Goal: Task Accomplishment & Management: Manage account settings

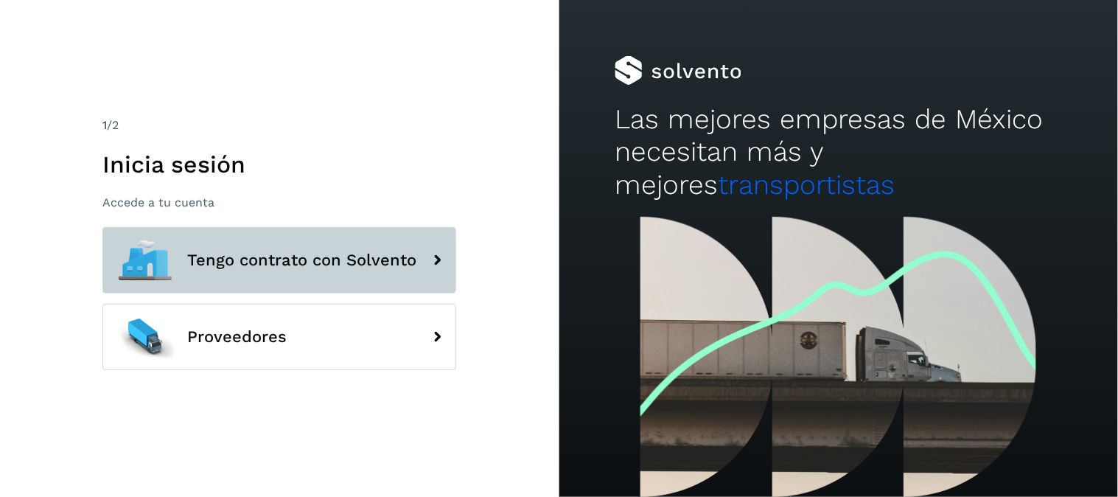
click at [363, 273] on button "Tengo contrato con Solvento" at bounding box center [279, 260] width 354 height 66
click at [432, 256] on icon at bounding box center [436, 260] width 29 height 29
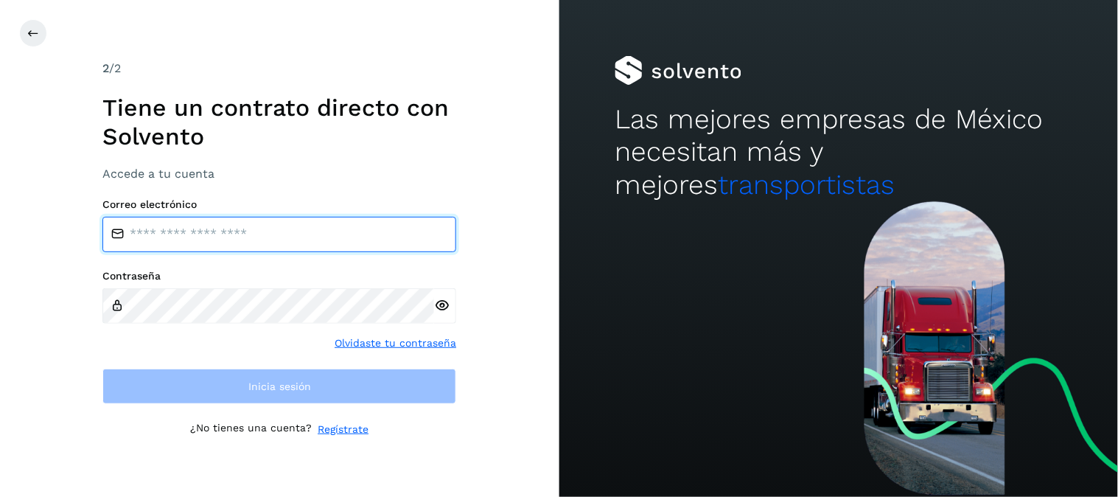
click at [375, 233] on input "email" at bounding box center [279, 234] width 354 height 35
type input "**********"
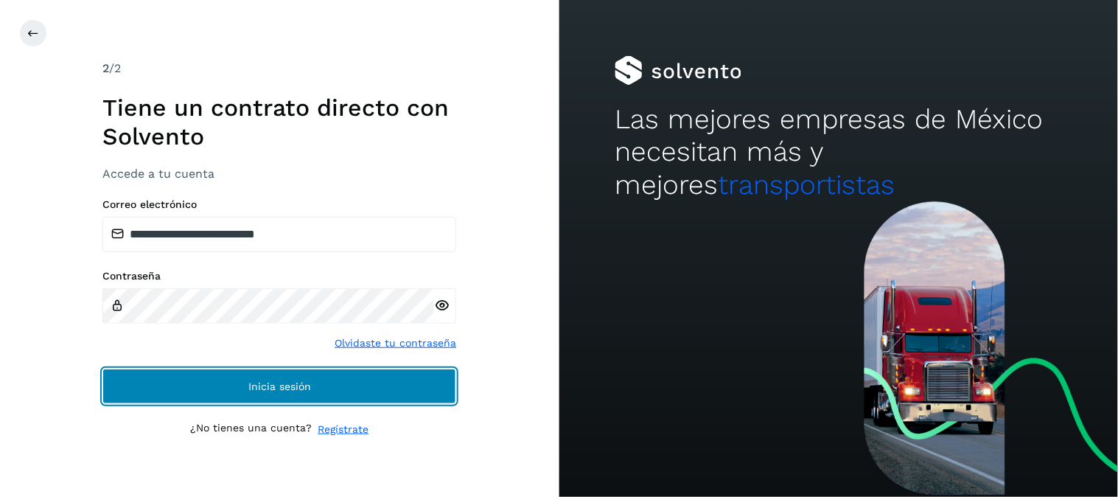
click at [302, 381] on span "Inicia sesión" at bounding box center [279, 386] width 63 height 10
click at [316, 402] on button "Inicia sesión" at bounding box center [279, 386] width 354 height 35
click at [320, 387] on button "Inicia sesión" at bounding box center [279, 386] width 354 height 35
click at [258, 377] on button "Inicia sesión" at bounding box center [279, 386] width 354 height 35
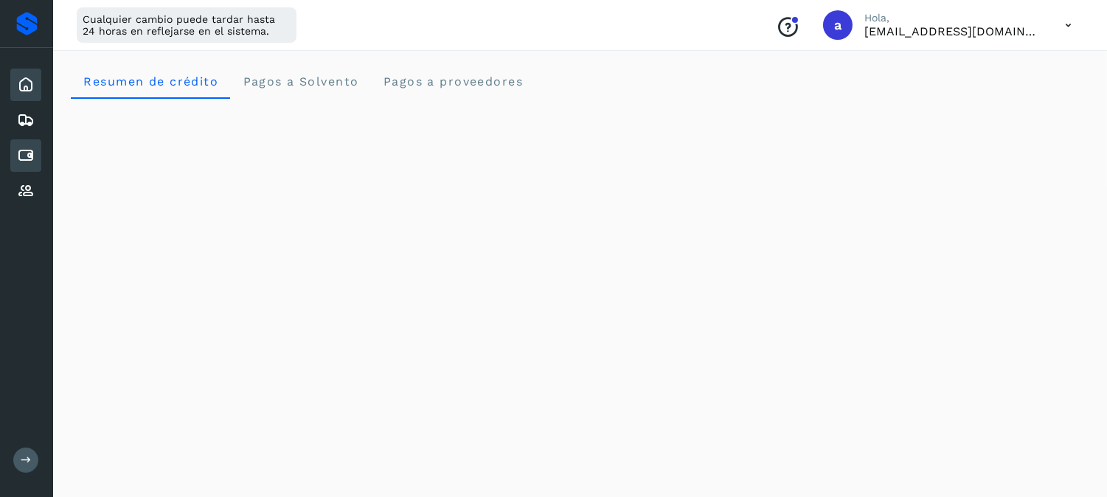
click at [25, 148] on icon at bounding box center [26, 156] width 18 height 18
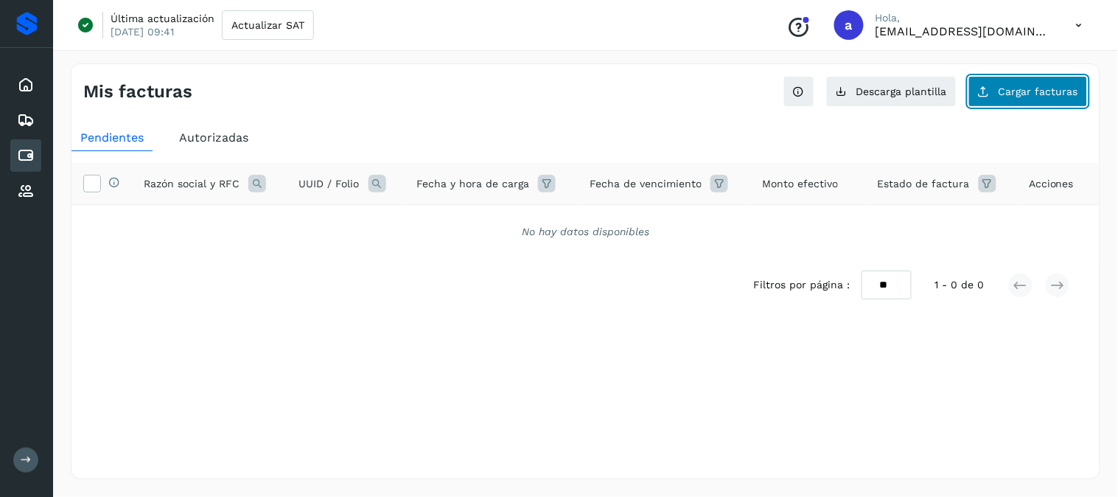
click at [1006, 90] on span "Cargar facturas" at bounding box center [1039, 91] width 80 height 10
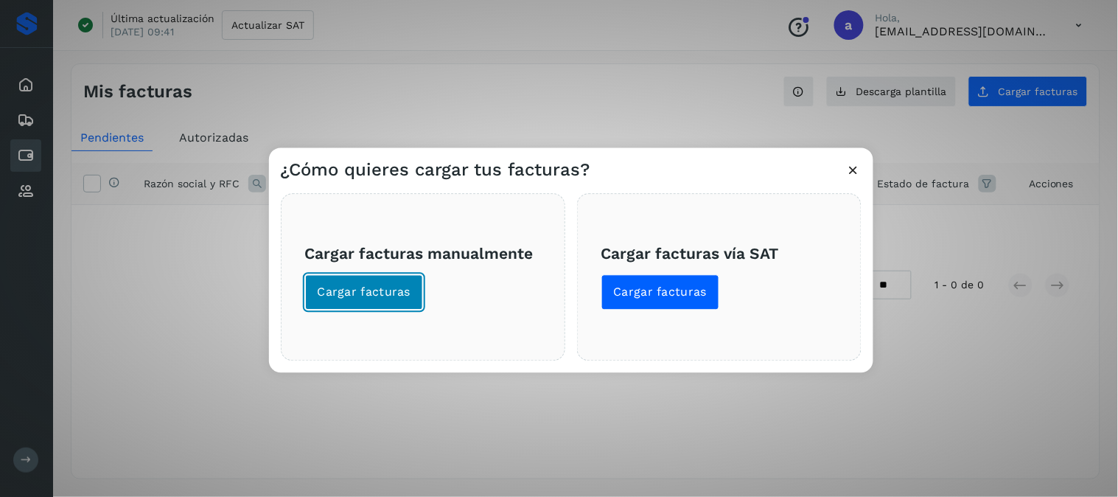
click at [364, 295] on span "Cargar facturas" at bounding box center [365, 293] width 94 height 16
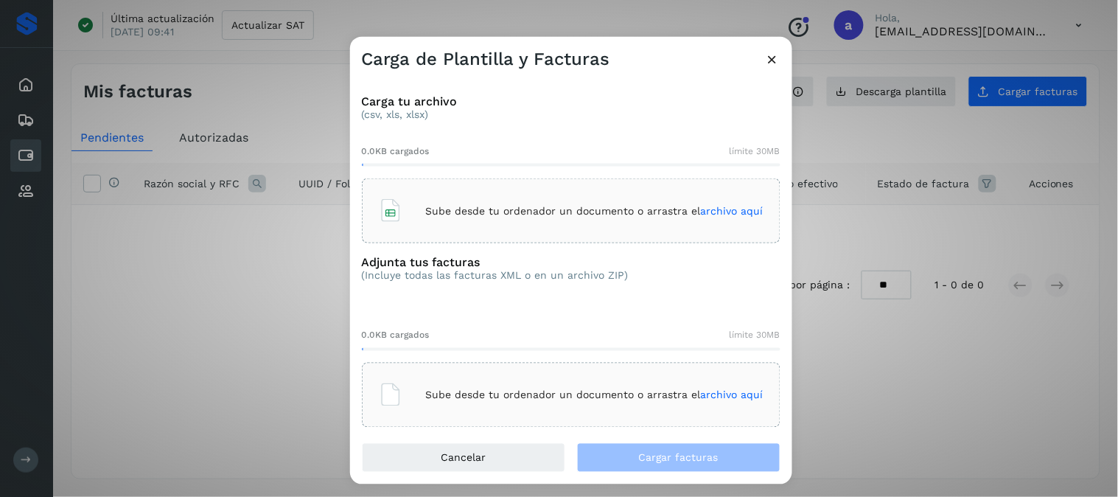
click at [518, 207] on p "Sube desde tu ordenador un documento o arrastra el archivo aquí" at bounding box center [595, 210] width 338 height 13
click at [509, 401] on p "Sube desde tu ordenador un documento o arrastra el archivo aquí" at bounding box center [595, 395] width 338 height 13
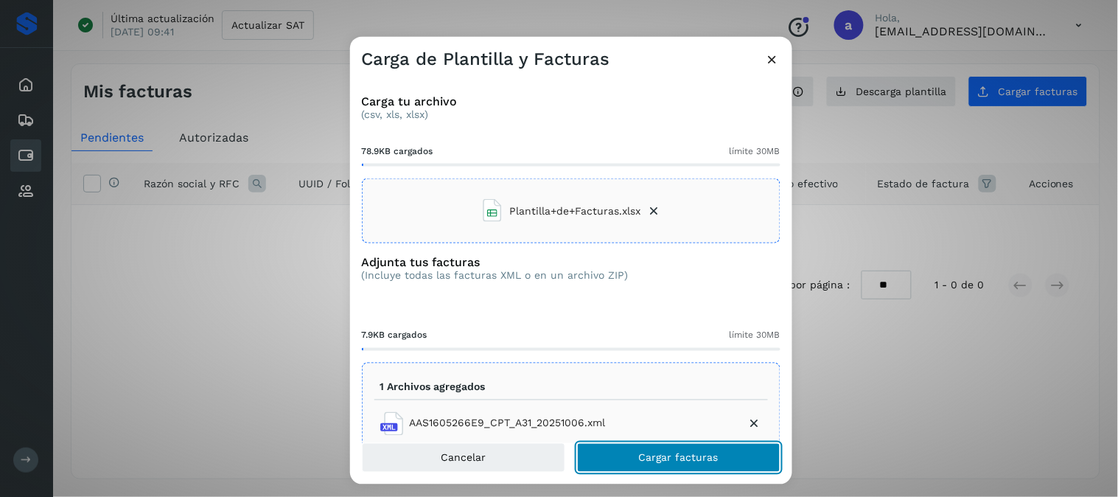
click at [662, 459] on span "Cargar facturas" at bounding box center [679, 457] width 80 height 10
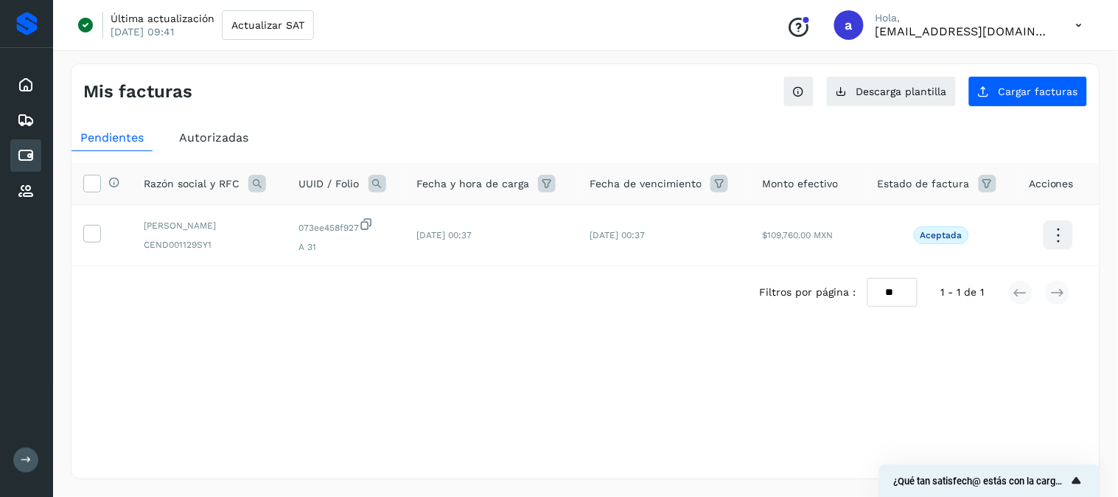
click at [1082, 482] on icon "Mostrar encuesta - ¿Qué tan satisfech@ estás con la carga de tus facturas?" at bounding box center [1077, 480] width 9 height 7
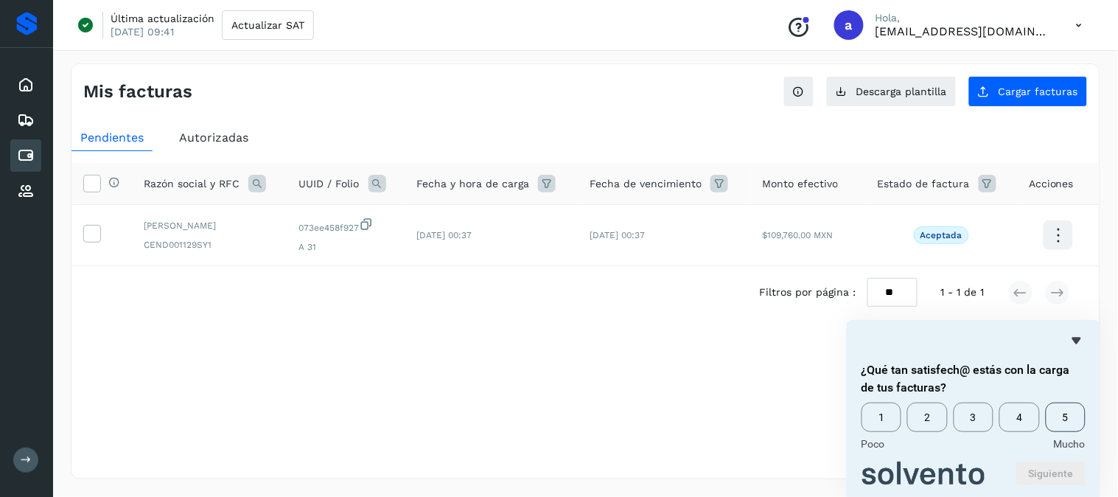
click at [1056, 421] on span "5" at bounding box center [1066, 417] width 40 height 29
click at [1055, 468] on button "Siguiente" at bounding box center [1051, 474] width 69 height 24
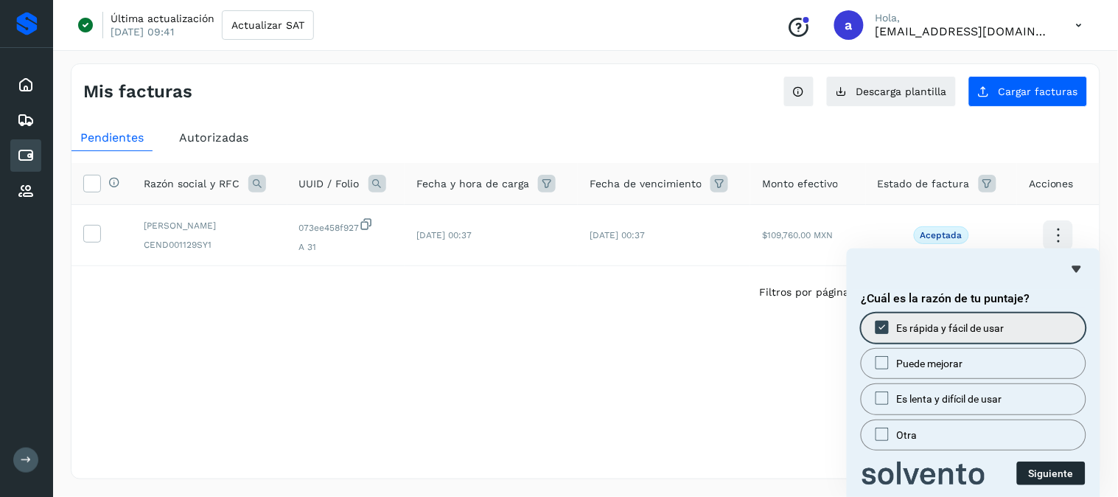
click at [1071, 481] on button "Siguiente" at bounding box center [1051, 474] width 69 height 24
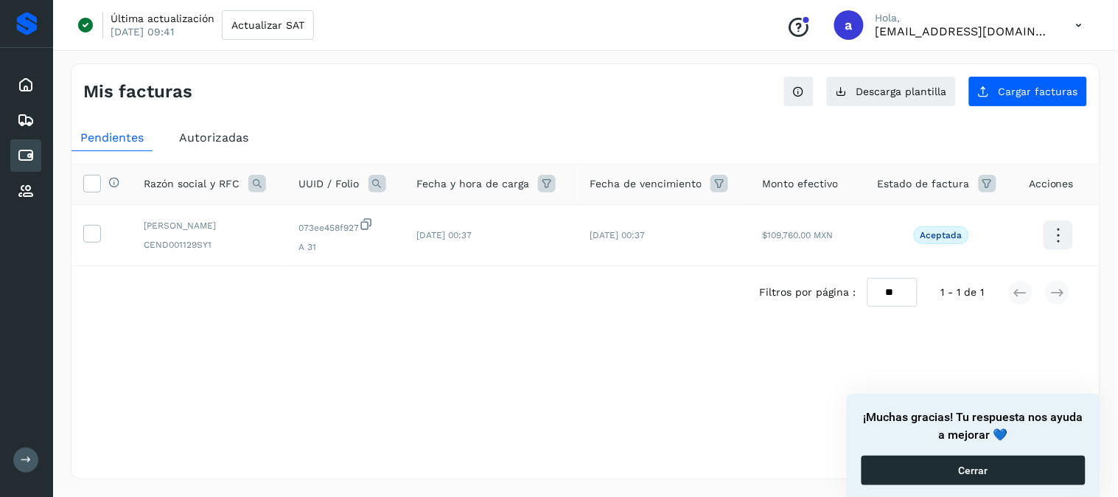
click at [1038, 470] on button "Cerrar" at bounding box center [974, 470] width 224 height 29
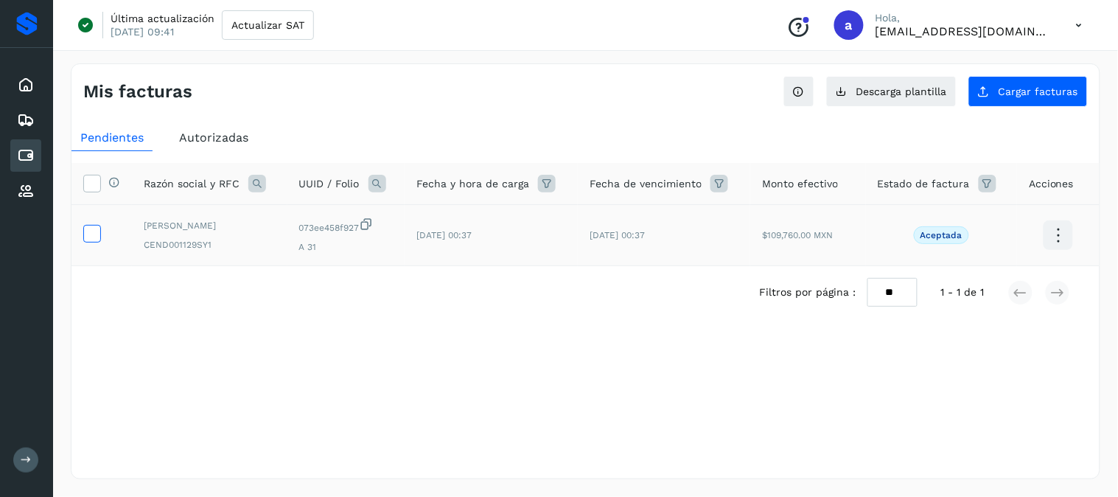
click at [84, 234] on icon at bounding box center [91, 232] width 15 height 15
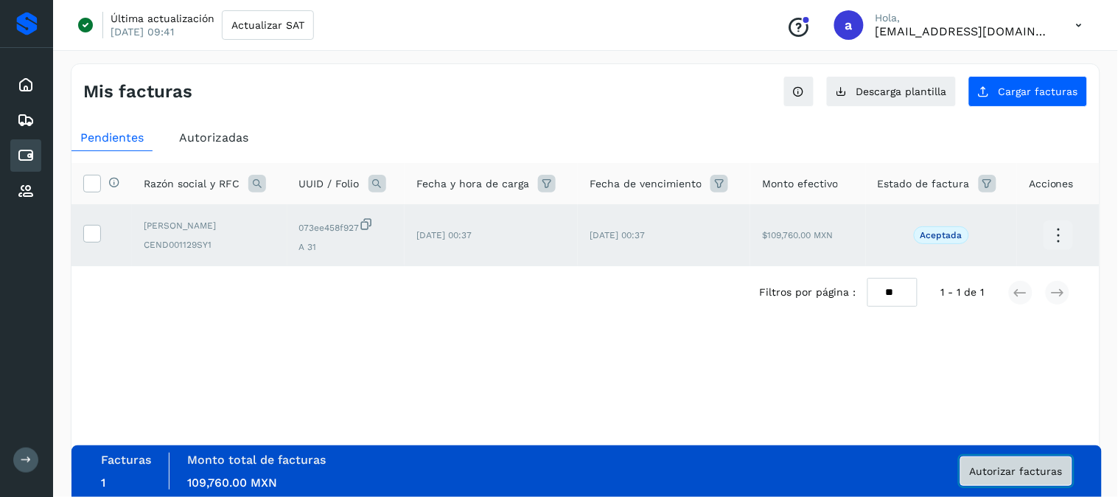
click at [1019, 481] on button "Autorizar facturas" at bounding box center [1017, 470] width 112 height 29
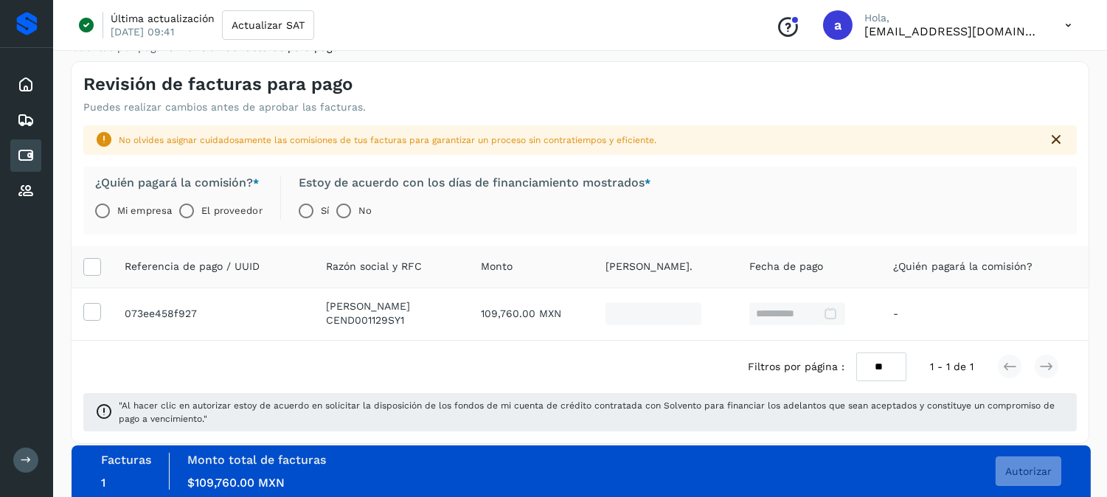
scroll to position [35, 0]
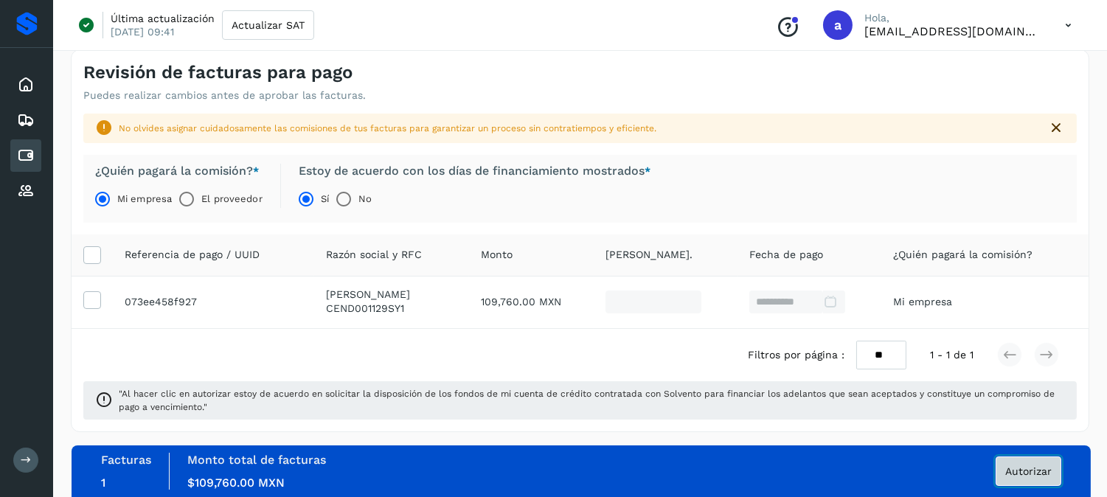
click at [1031, 475] on span "Autorizar" at bounding box center [1028, 471] width 46 height 10
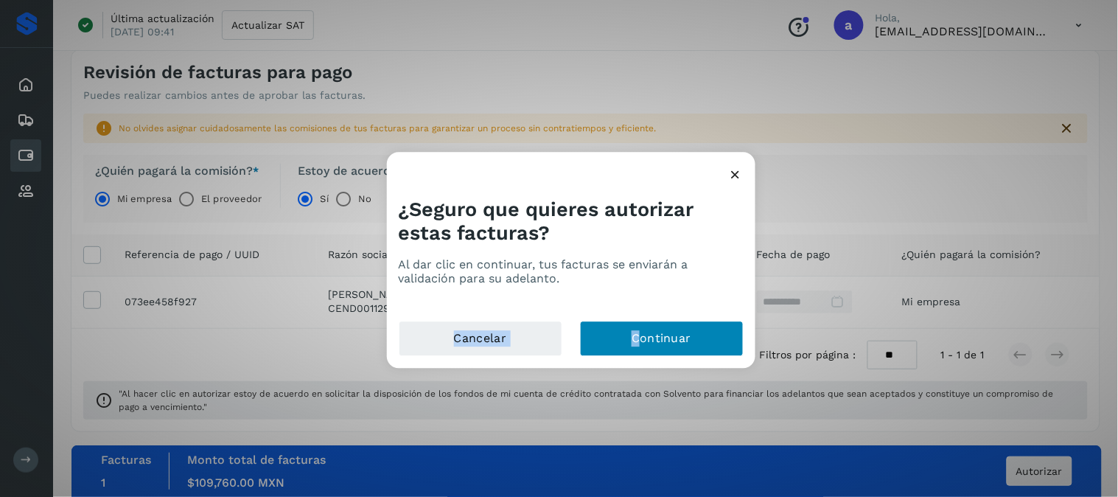
click at [638, 321] on div "¿Seguro que quieres autorizar estas facturas? Al dar clic en continuar, tus fac…" at bounding box center [571, 260] width 369 height 216
click at [651, 340] on button "Continuar" at bounding box center [662, 338] width 164 height 35
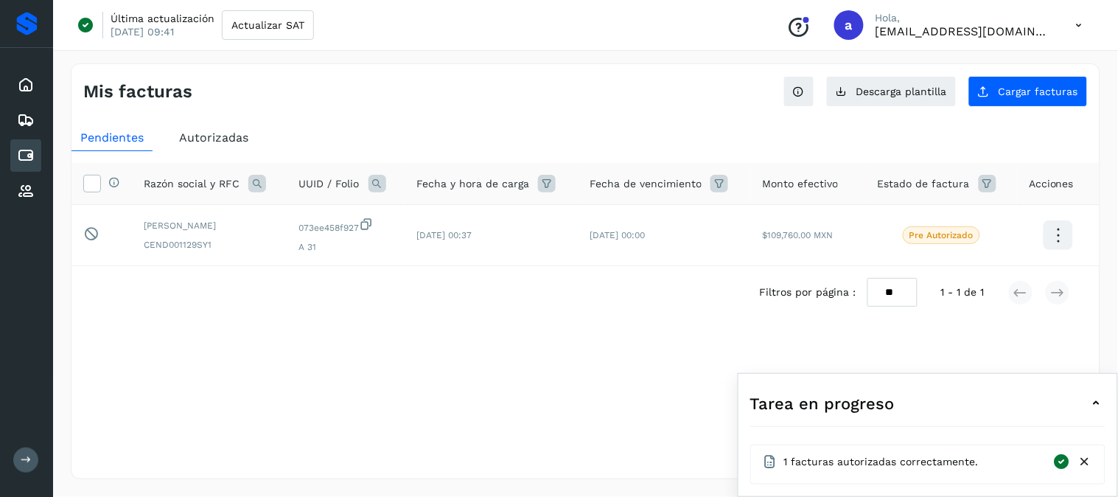
click at [1064, 462] on icon at bounding box center [1063, 462] width 18 height 18
click at [1099, 401] on icon at bounding box center [1097, 403] width 18 height 18
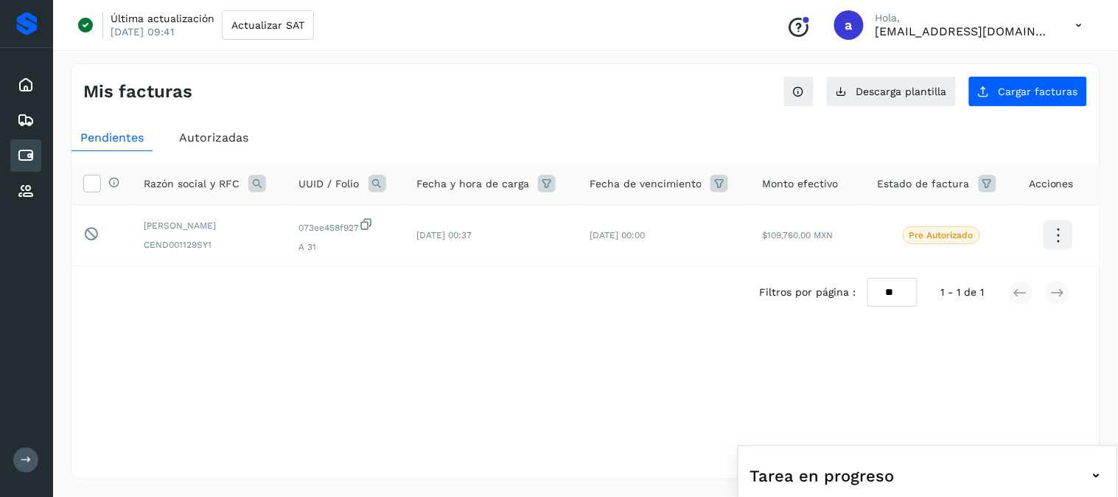
click at [849, 473] on span "Tarea en progreso" at bounding box center [823, 476] width 145 height 24
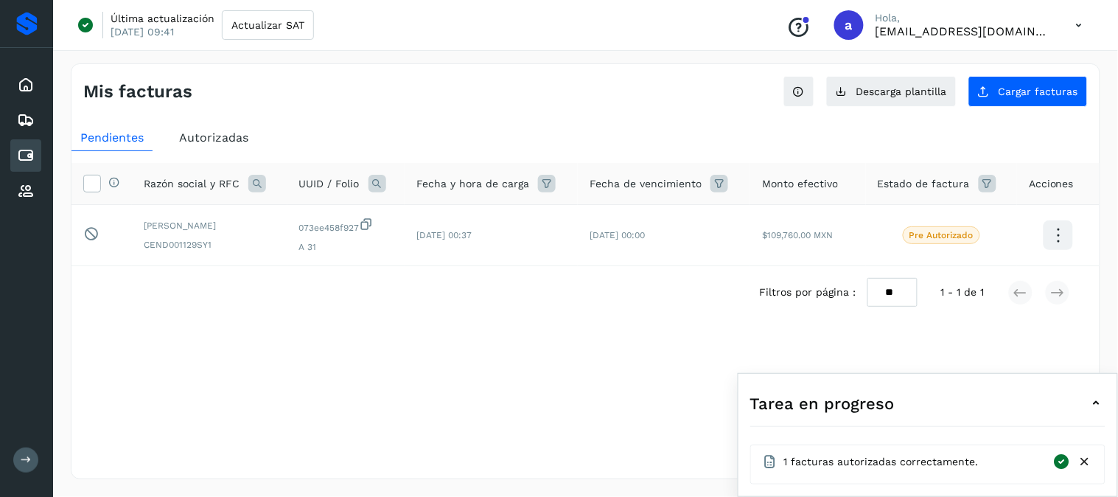
click at [798, 462] on span "1 facturas autorizadas correctamente." at bounding box center [881, 461] width 195 height 15
click at [1064, 464] on icon at bounding box center [1063, 462] width 18 height 18
click at [1064, 459] on icon at bounding box center [1063, 462] width 18 height 18
click at [1064, 460] on icon at bounding box center [1063, 462] width 18 height 18
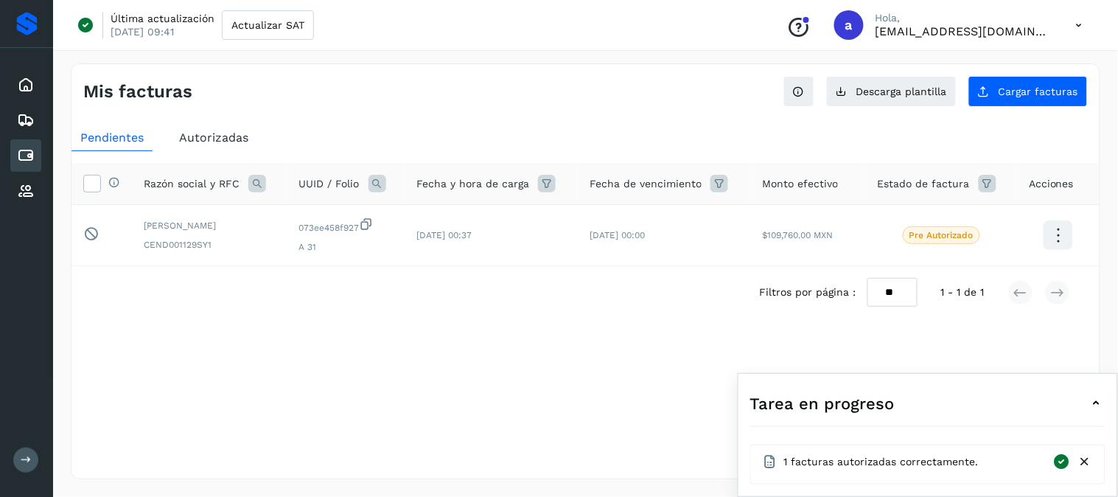
click at [1064, 461] on icon at bounding box center [1063, 462] width 18 height 18
click at [1085, 460] on icon at bounding box center [1085, 461] width 15 height 15
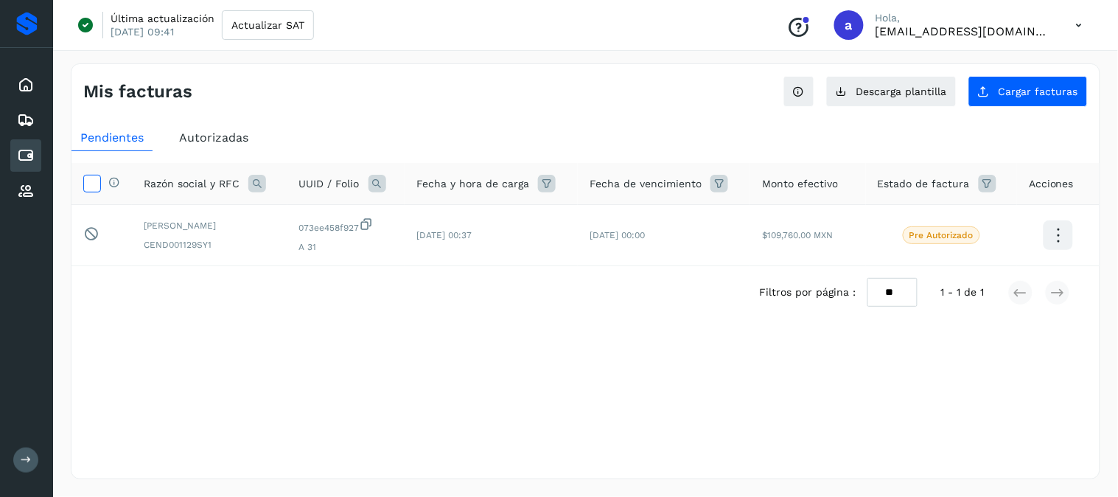
click at [96, 180] on icon at bounding box center [91, 182] width 15 height 15
click at [1059, 243] on icon at bounding box center [1059, 235] width 35 height 35
click at [695, 436] on div at bounding box center [559, 248] width 1118 height 497
click at [88, 229] on icon at bounding box center [90, 233] width 15 height 15
click at [633, 377] on div "Mis facturas Ver instrucciones para cargar Facturas Descarga plantilla Cargar f…" at bounding box center [586, 271] width 1030 height 416
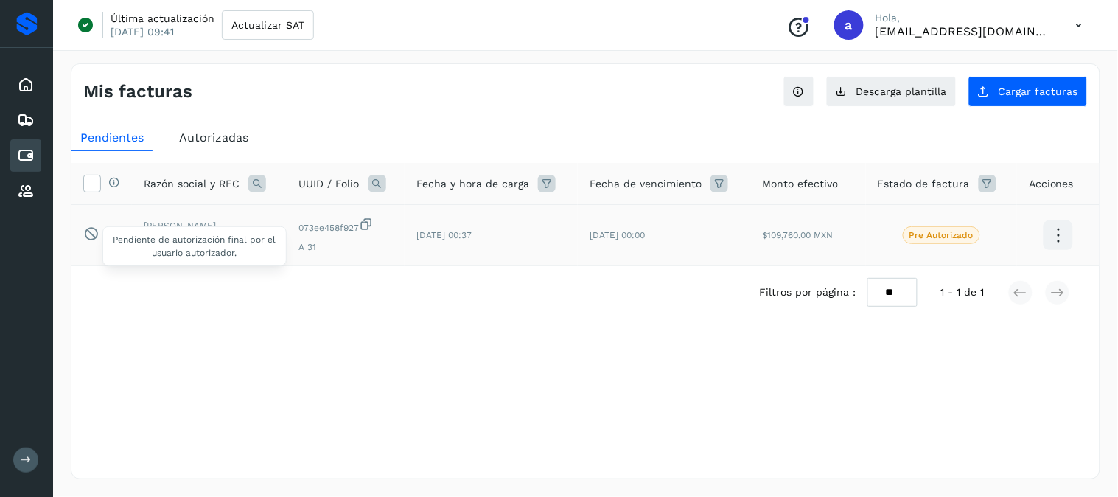
click at [93, 232] on icon at bounding box center [90, 233] width 15 height 15
click at [98, 234] on icon at bounding box center [90, 233] width 15 height 15
click at [954, 237] on p "Pre Autorizado" at bounding box center [942, 235] width 64 height 10
click at [1068, 237] on icon at bounding box center [1059, 235] width 35 height 35
click at [661, 366] on div at bounding box center [559, 248] width 1118 height 497
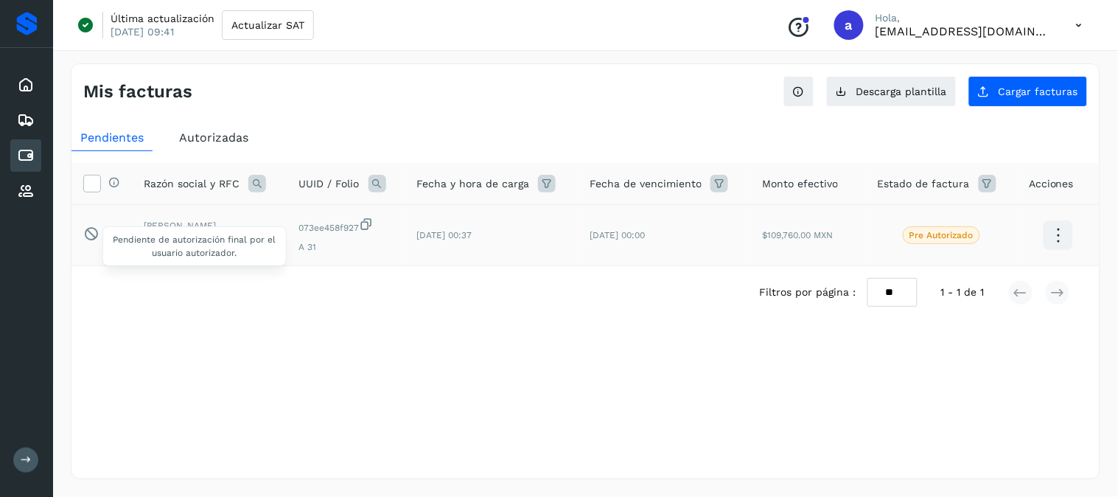
click at [162, 249] on span "Pendiente de autorización final por el usuario autorizador." at bounding box center [195, 246] width 163 height 24
click at [703, 359] on div "Selecciona una fecha" at bounding box center [586, 355] width 1029 height 24
click at [24, 83] on icon at bounding box center [26, 85] width 18 height 18
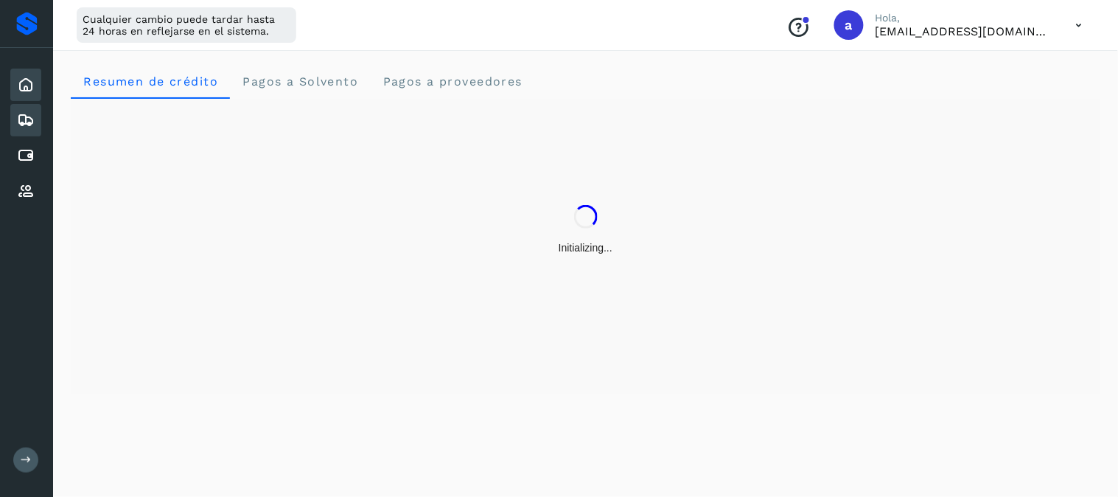
click at [24, 120] on icon at bounding box center [26, 120] width 18 height 18
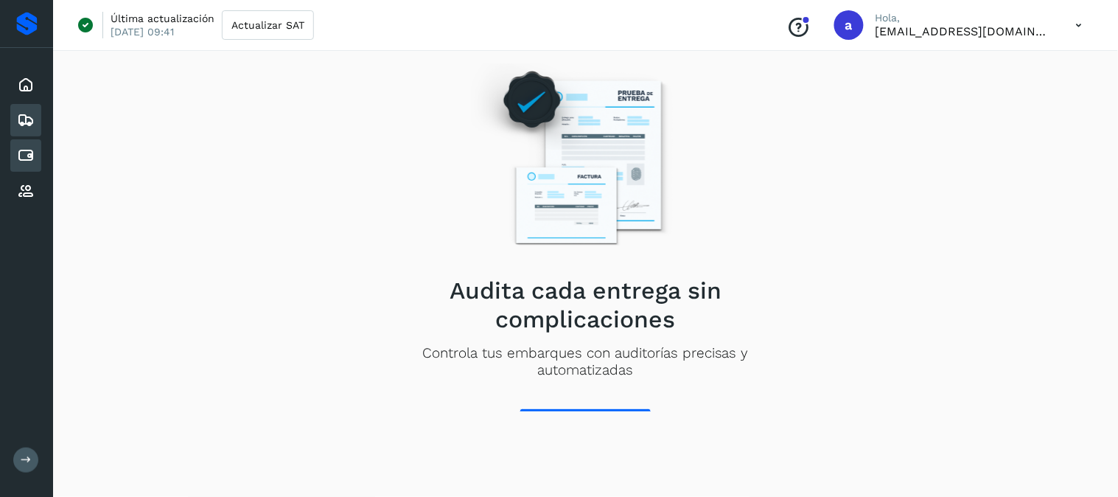
click at [21, 149] on icon at bounding box center [26, 156] width 18 height 18
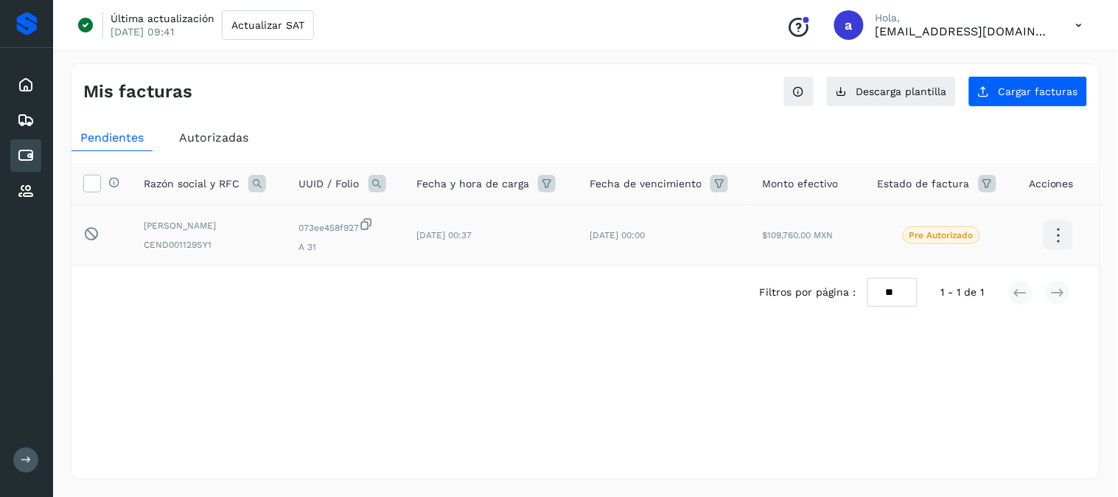
click at [1056, 236] on icon at bounding box center [1059, 235] width 35 height 35
click at [907, 377] on div at bounding box center [559, 248] width 1118 height 497
click at [86, 179] on icon at bounding box center [91, 182] width 15 height 15
click at [116, 183] on icon at bounding box center [114, 182] width 12 height 12
click at [114, 181] on icon at bounding box center [114, 182] width 12 height 12
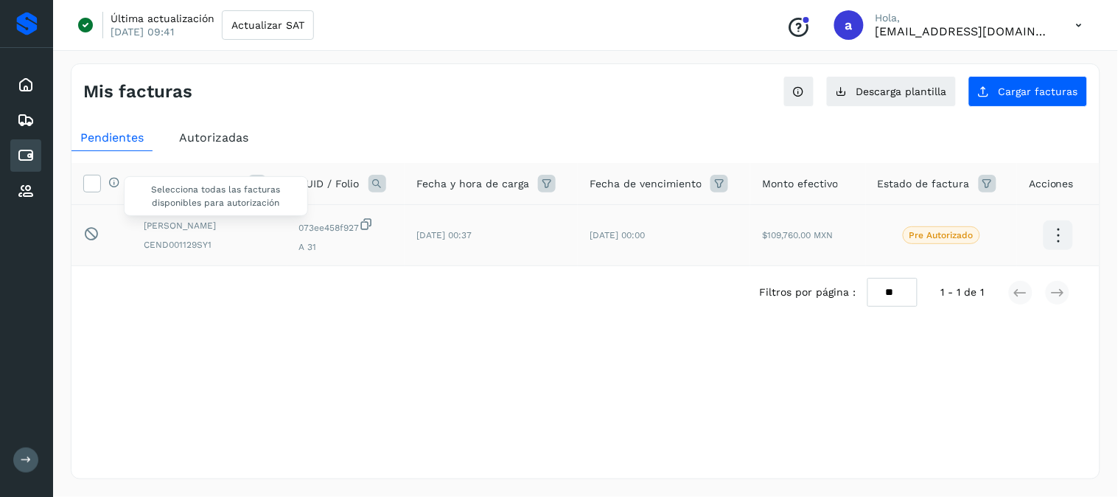
click at [107, 178] on div "Selecciona todas las facturas disponibles para autorización" at bounding box center [110, 183] width 19 height 15
click at [114, 184] on icon at bounding box center [114, 182] width 12 height 12
click at [794, 91] on button "Ver instrucciones para cargar Facturas" at bounding box center [799, 91] width 31 height 31
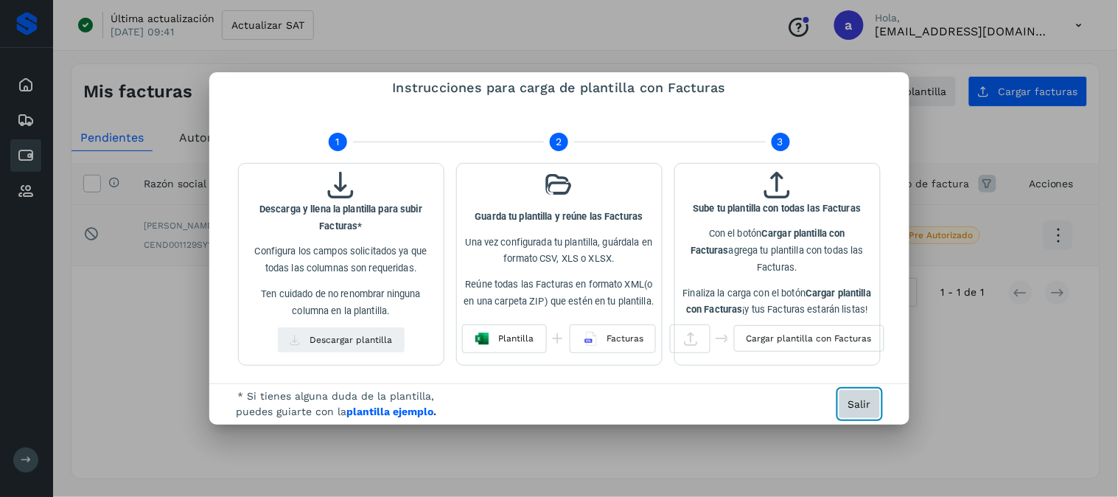
click at [866, 409] on span "Salir" at bounding box center [860, 404] width 23 height 10
